Goal: Complete application form

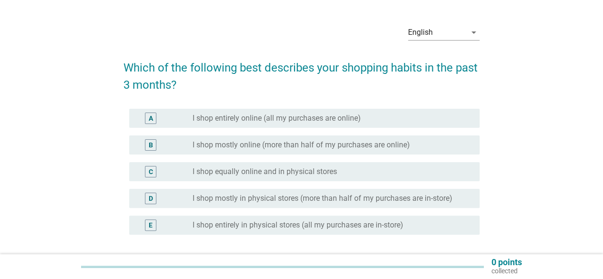
scroll to position [48, 0]
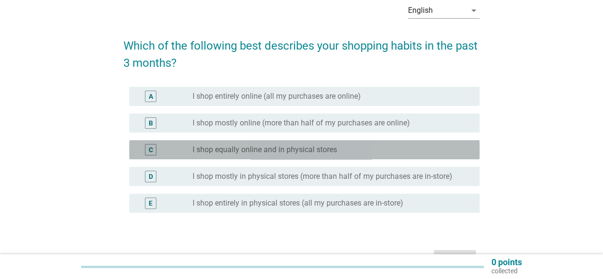
click at [225, 147] on label "I shop equally online and in physical stores" at bounding box center [265, 150] width 145 height 10
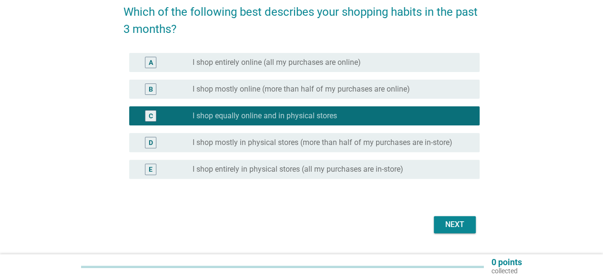
scroll to position [95, 0]
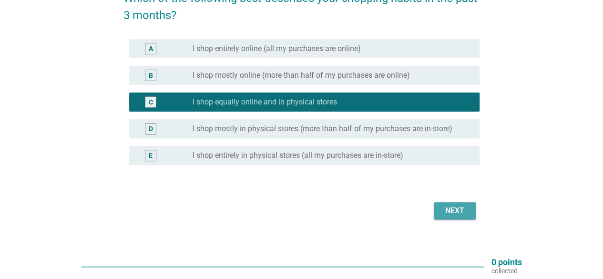
click at [445, 207] on div "Next" at bounding box center [455, 210] width 27 height 11
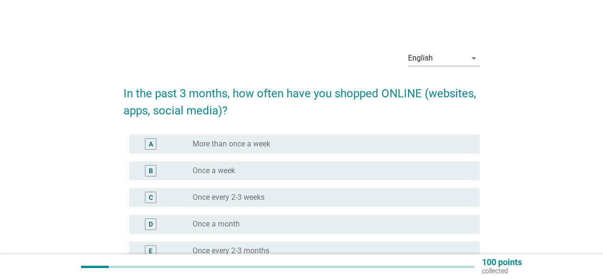
scroll to position [48, 0]
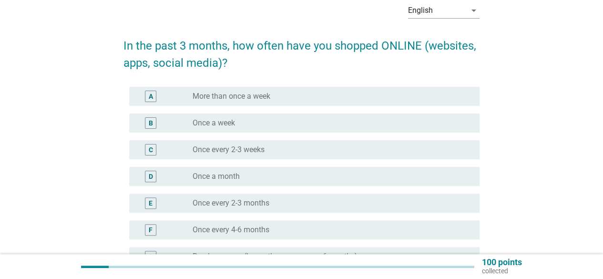
click at [238, 145] on label "Once every 2-3 weeks" at bounding box center [229, 150] width 72 height 10
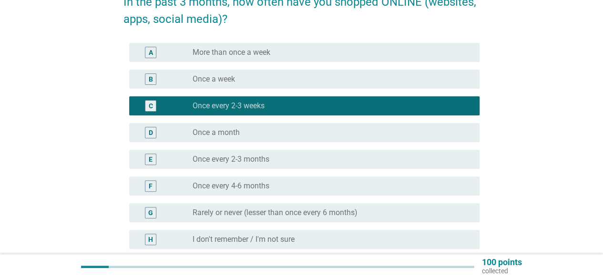
scroll to position [143, 0]
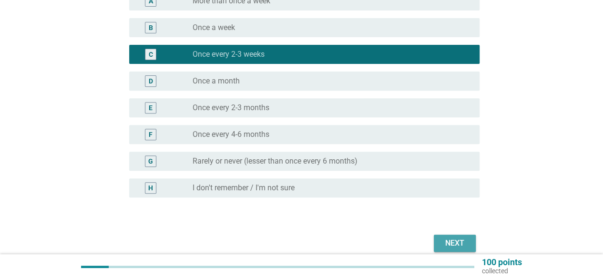
click at [443, 241] on div "Next" at bounding box center [455, 243] width 27 height 11
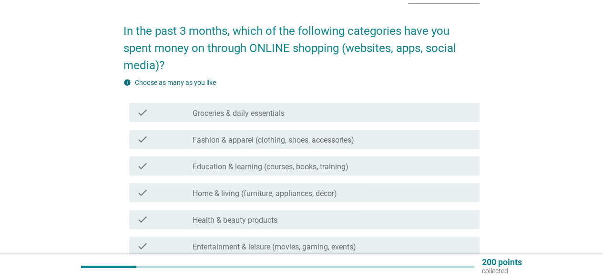
scroll to position [48, 0]
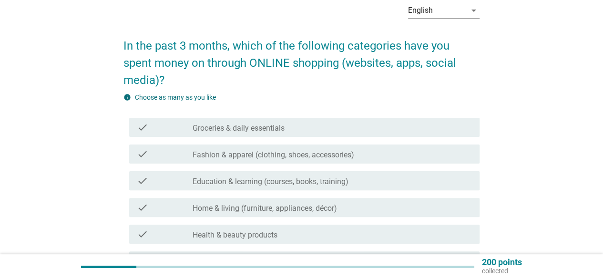
click at [301, 124] on div "check_box_outline_blank Groceries & daily essentials" at bounding box center [333, 127] width 280 height 11
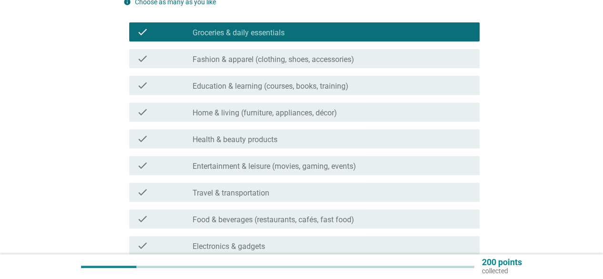
scroll to position [191, 0]
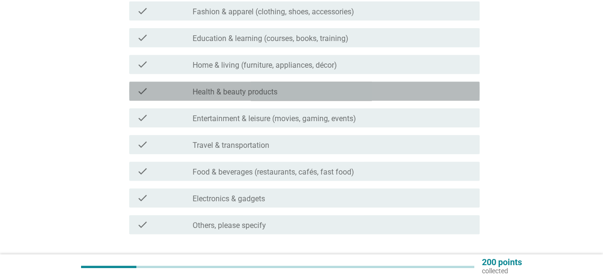
click at [285, 93] on div "check_box_outline_blank Health & beauty products" at bounding box center [333, 90] width 280 height 11
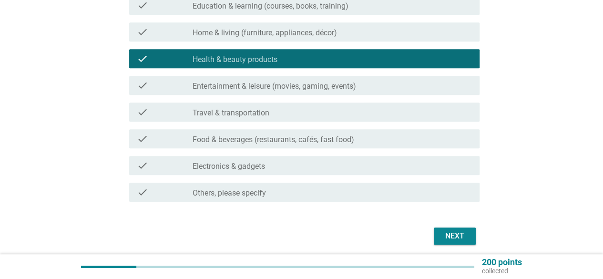
scroll to position [239, 0]
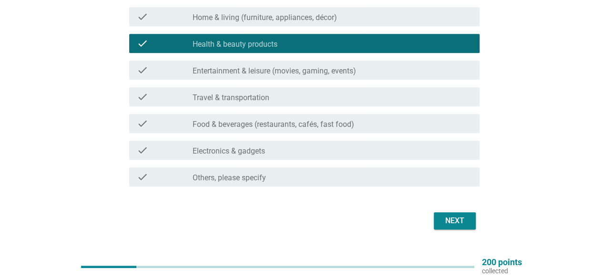
click at [274, 129] on div "check check_box_outline_blank Food & beverages (restaurants, cafés, fast food)" at bounding box center [304, 123] width 351 height 19
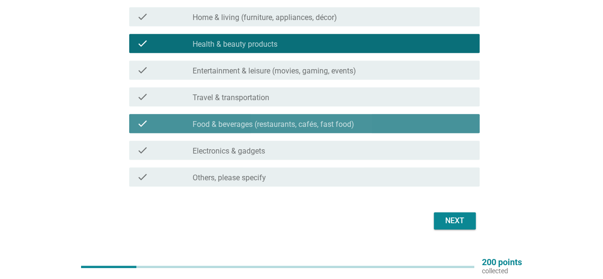
click at [274, 129] on div "check check_box_outline_blank Food & beverages (restaurants, cafés, fast food)" at bounding box center [304, 123] width 351 height 19
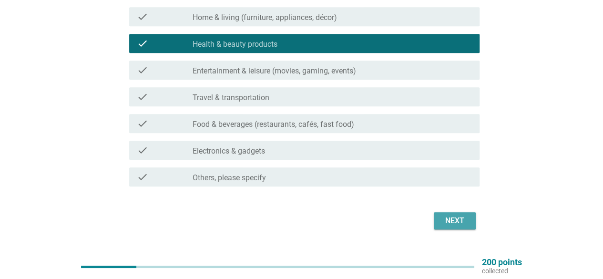
click at [443, 219] on div "Next" at bounding box center [455, 220] width 27 height 11
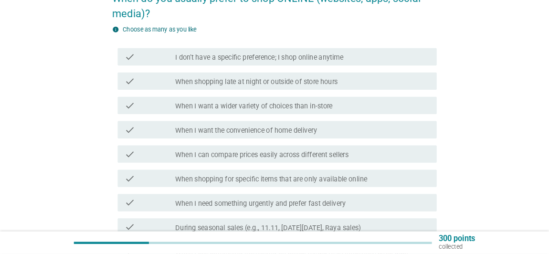
scroll to position [95, 0]
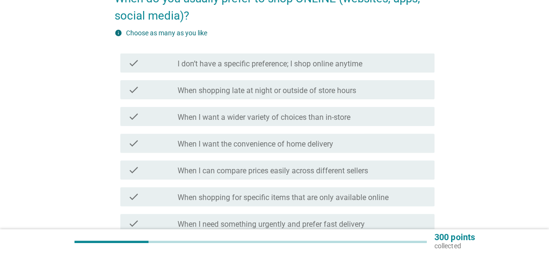
drag, startPoint x: 595, startPoint y: 0, endPoint x: 211, endPoint y: 127, distance: 404.4
click at [211, 127] on div "check check_box_outline_blank When I want a wider variety of choices than in-st…" at bounding box center [274, 116] width 320 height 27
click at [232, 111] on div "check_box_outline_blank When I want a wider variety of choices than in-store" at bounding box center [301, 116] width 249 height 11
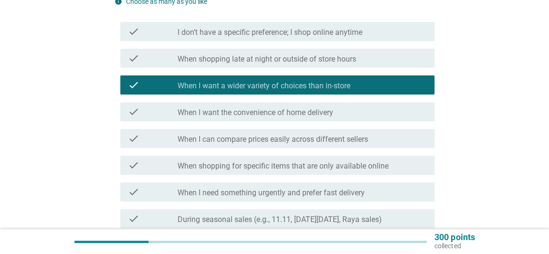
scroll to position [138, 0]
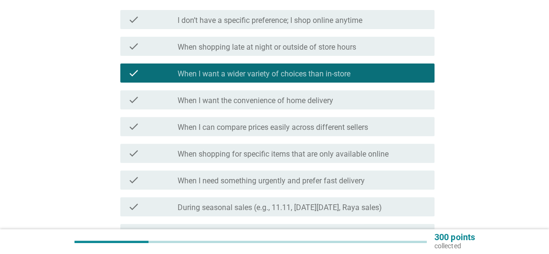
click at [238, 136] on div "check check_box_outline_blank When I can compare prices easily across different…" at bounding box center [274, 126] width 320 height 27
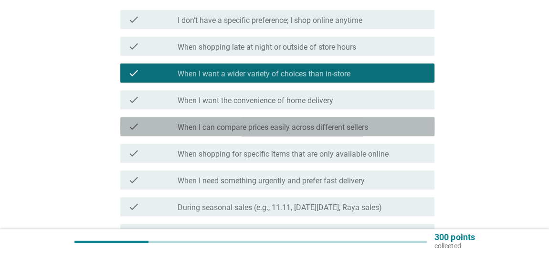
click at [234, 128] on label "When I can compare prices easily across different sellers" at bounding box center [272, 128] width 190 height 10
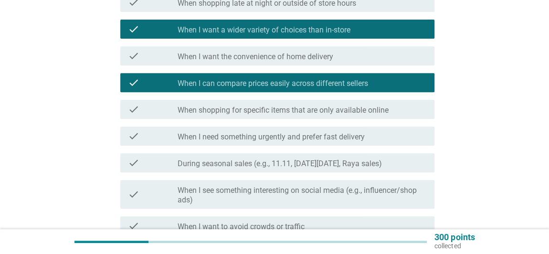
scroll to position [225, 0]
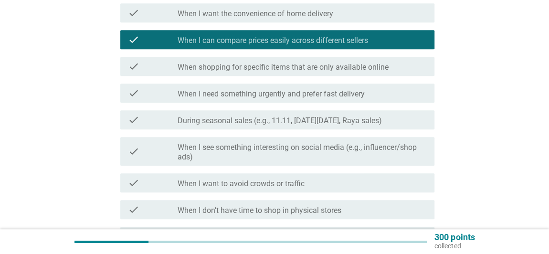
click at [237, 72] on div "check check_box_outline_blank When shopping for specific items that are only av…" at bounding box center [277, 66] width 314 height 19
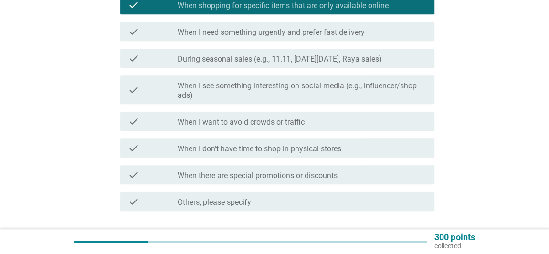
scroll to position [312, 0]
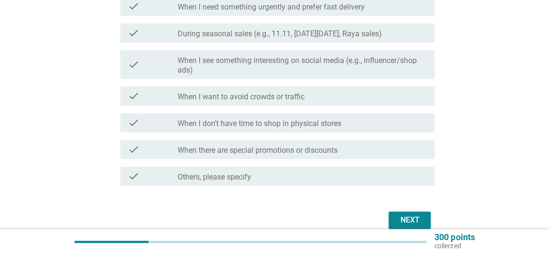
click at [407, 221] on div "Next" at bounding box center [409, 219] width 27 height 11
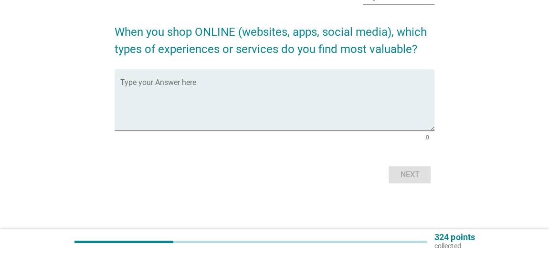
scroll to position [0, 0]
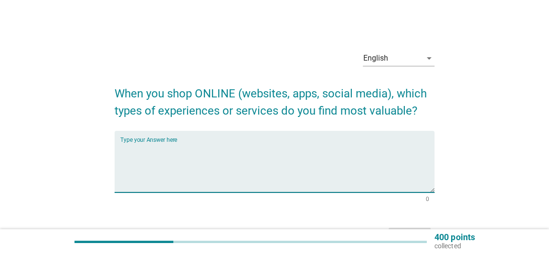
click at [177, 147] on textarea "Type your Answer here" at bounding box center [277, 167] width 314 height 50
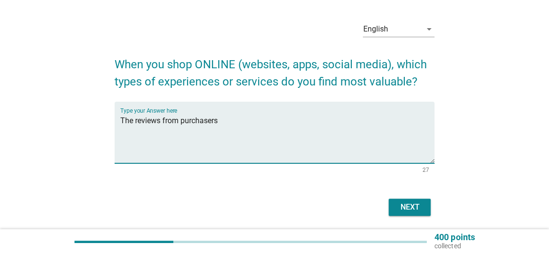
scroll to position [61, 0]
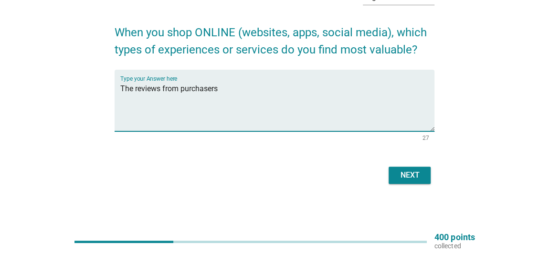
type textarea "The reviews from purchasers"
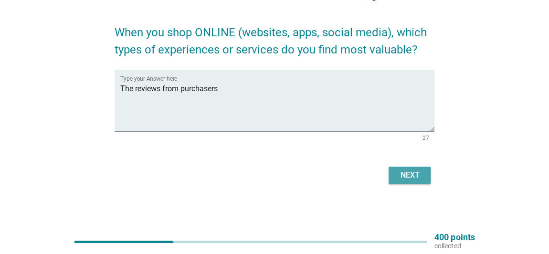
click at [408, 175] on div "Next" at bounding box center [409, 174] width 27 height 11
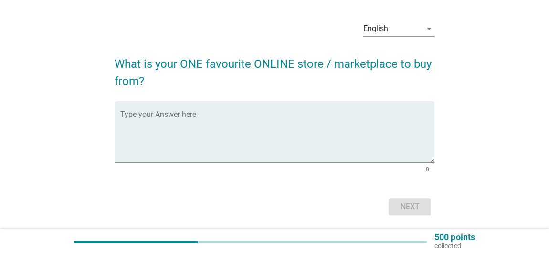
scroll to position [43, 0]
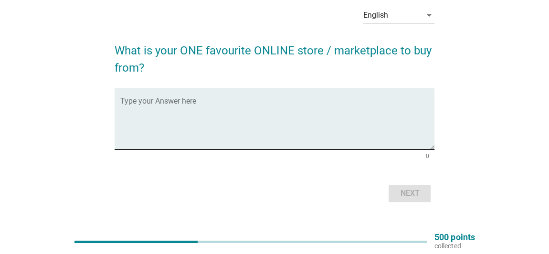
click at [151, 112] on textarea "Type your Answer here" at bounding box center [277, 124] width 314 height 50
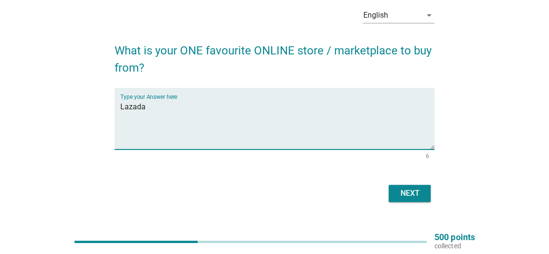
type textarea "Lazada"
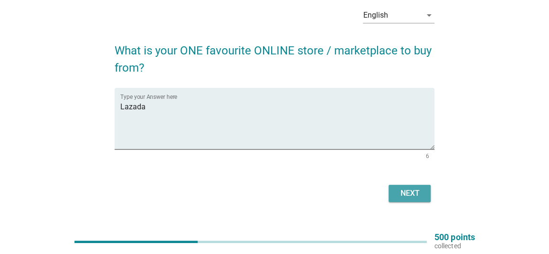
click at [402, 186] on button "Next" at bounding box center [409, 193] width 42 height 17
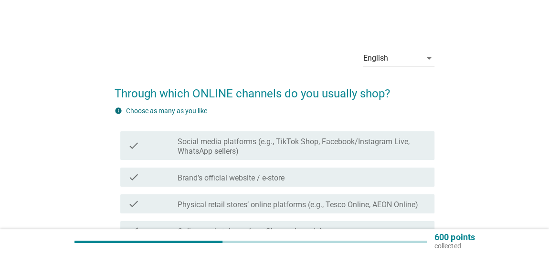
scroll to position [86, 0]
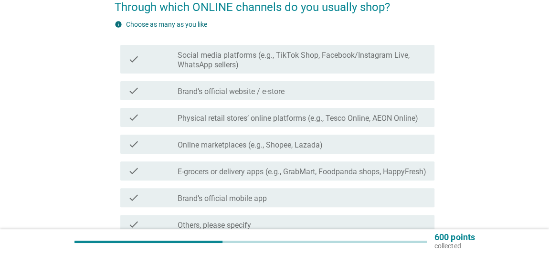
click at [228, 87] on label "Brand’s official website / e-store" at bounding box center [230, 92] width 107 height 10
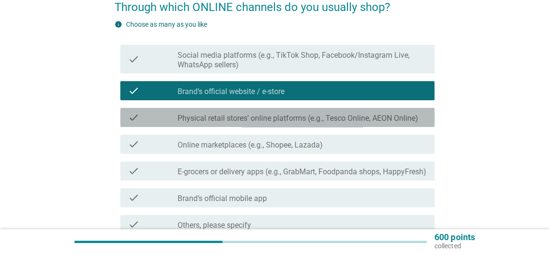
click at [228, 112] on div "check_box_outline_blank Physical retail stores’ online platforms (e.g., Tesco O…" at bounding box center [301, 117] width 249 height 11
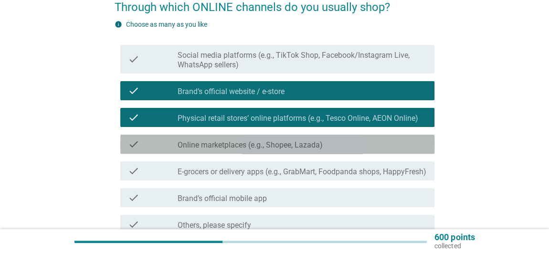
click at [227, 135] on div "check check_box_outline_blank Online marketplaces (e.g., Shopee, Lazada)" at bounding box center [277, 144] width 314 height 19
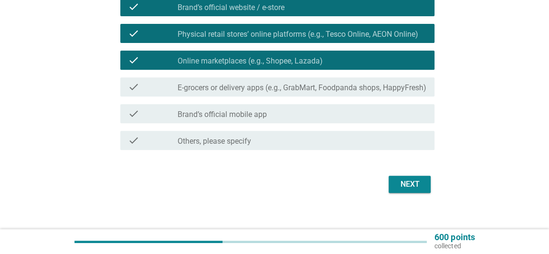
scroll to position [173, 0]
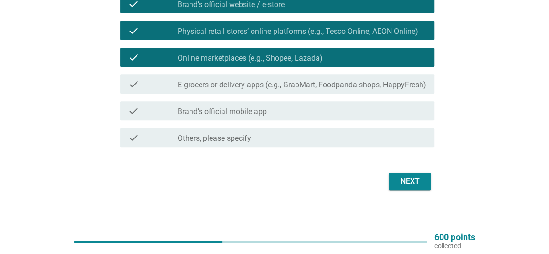
click at [218, 89] on label "E-grocers or delivery apps (e.g., GrabMart, Foodpanda shops, HappyFresh)" at bounding box center [301, 85] width 249 height 10
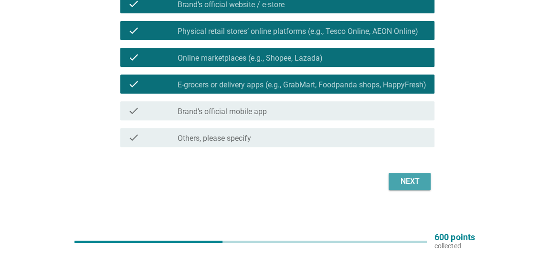
click at [399, 184] on div "Next" at bounding box center [409, 181] width 27 height 11
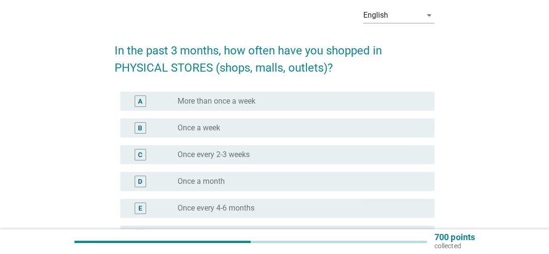
scroll to position [86, 0]
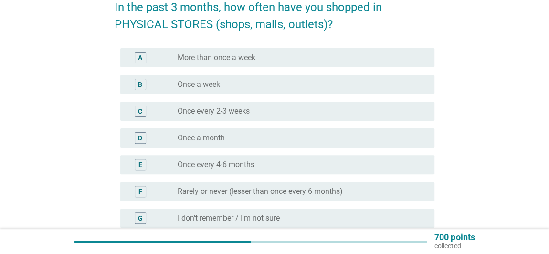
click at [206, 85] on label "Once a week" at bounding box center [198, 85] width 42 height 10
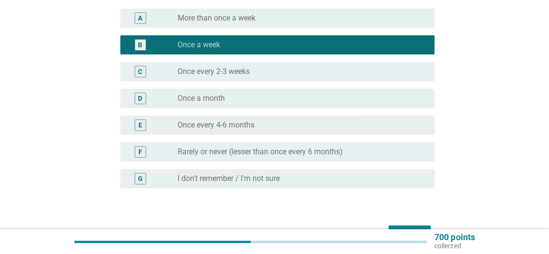
scroll to position [173, 0]
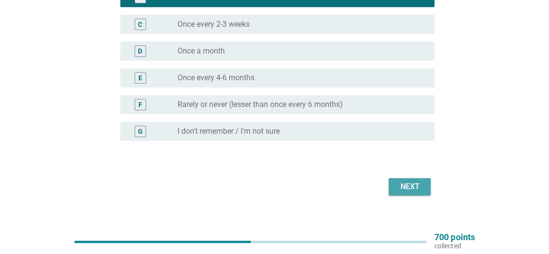
click at [423, 189] on button "Next" at bounding box center [409, 186] width 42 height 17
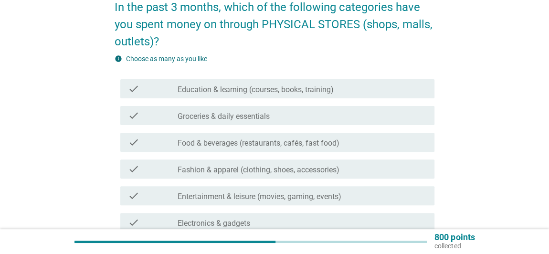
scroll to position [130, 0]
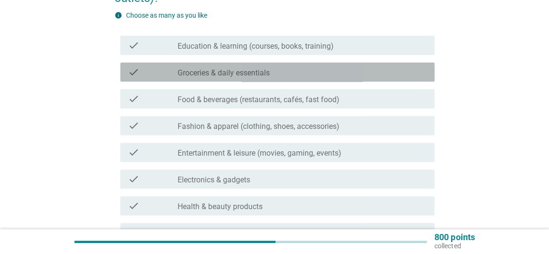
click at [220, 76] on label "Groceries & daily essentials" at bounding box center [223, 73] width 92 height 10
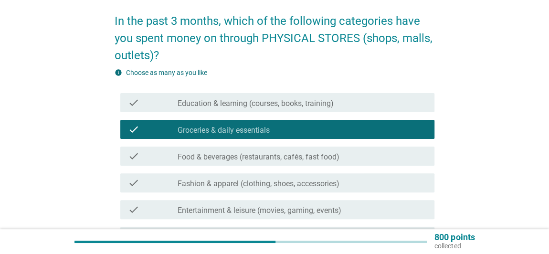
scroll to position [86, 0]
